Goal: Find specific page/section: Find specific page/section

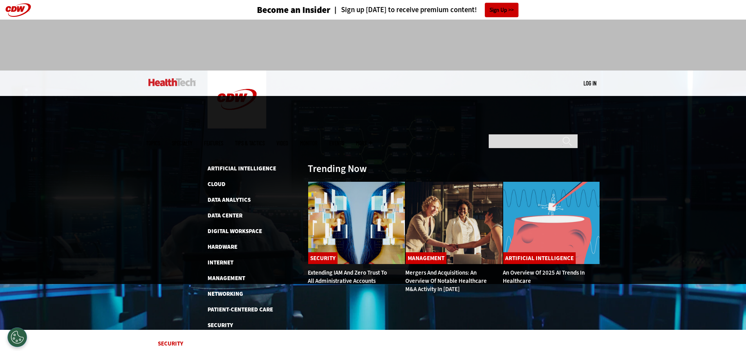
click at [160, 140] on span "Topics" at bounding box center [153, 143] width 14 height 6
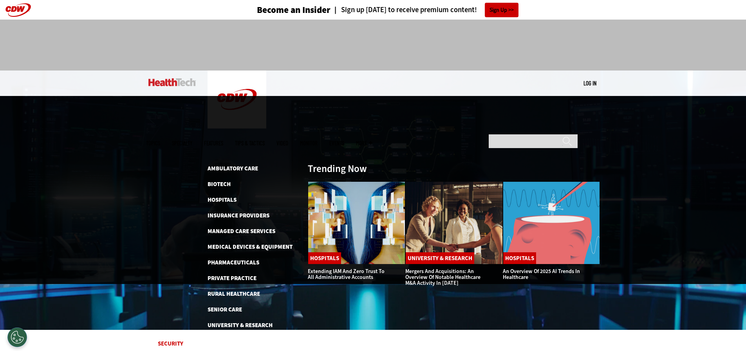
click at [192, 140] on span "Specialty" at bounding box center [182, 143] width 20 height 6
click at [218, 227] on link "Managed Care Services" at bounding box center [242, 231] width 68 height 8
